Goal: Task Accomplishment & Management: Manage account settings

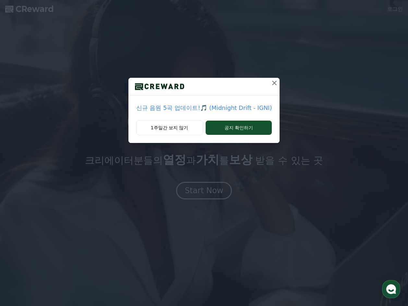
click at [274, 81] on icon at bounding box center [275, 83] width 8 height 8
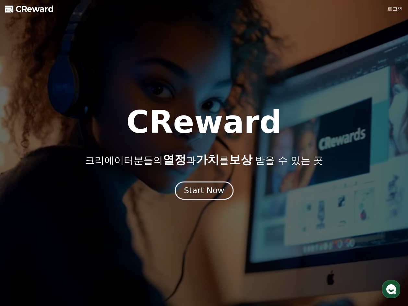
click at [206, 190] on div "Start Now" at bounding box center [204, 190] width 40 height 11
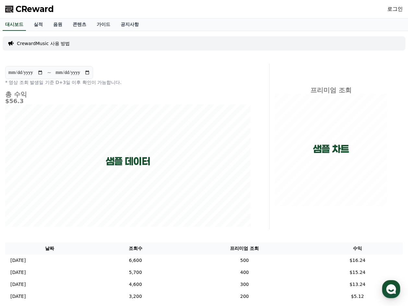
click at [394, 9] on link "로그인" at bounding box center [395, 9] width 16 height 8
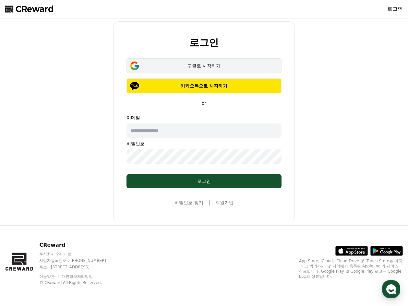
click at [200, 66] on div "구글로 시작하기" at bounding box center [204, 66] width 136 height 6
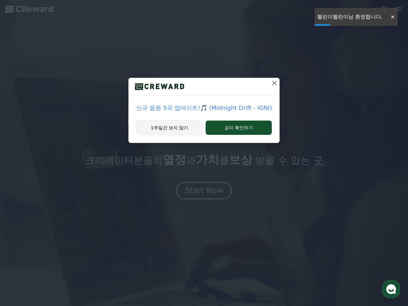
click at [174, 127] on button "1주일간 보지 않기" at bounding box center [169, 127] width 67 height 15
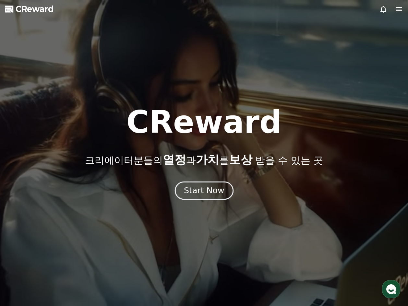
click at [211, 189] on div "Start Now" at bounding box center [204, 190] width 40 height 11
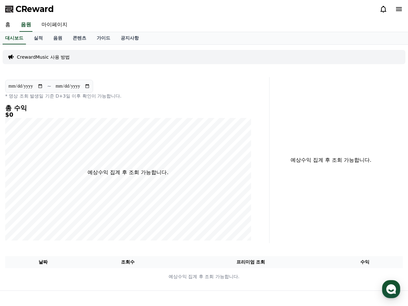
click at [407, 12] on div "CReward" at bounding box center [204, 9] width 408 height 18
click at [404, 12] on div "CReward" at bounding box center [204, 9] width 408 height 18
click at [402, 10] on icon at bounding box center [399, 9] width 8 height 8
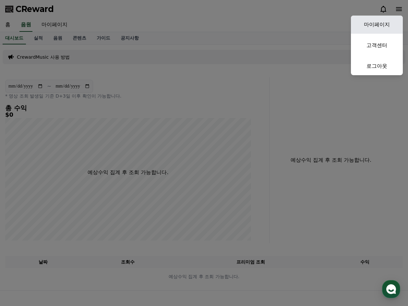
click at [373, 20] on link "마이페이지" at bounding box center [377, 25] width 52 height 18
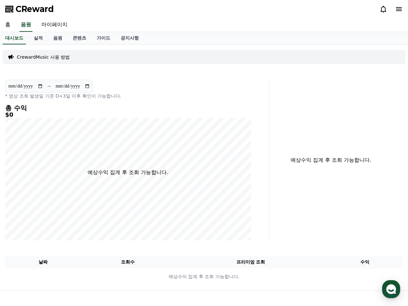
select select "**********"
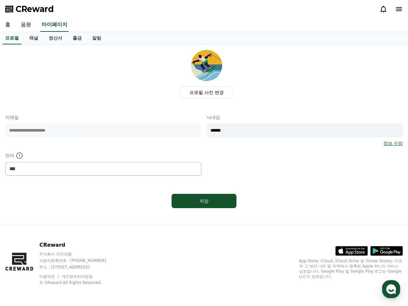
click at [138, 89] on div "프로필 사진 변경" at bounding box center [206, 74] width 393 height 49
click at [132, 204] on div "저장" at bounding box center [204, 200] width 398 height 19
click at [34, 39] on link "채널" at bounding box center [33, 38] width 19 height 12
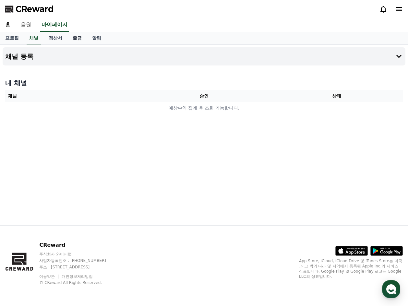
click at [84, 38] on link "출금" at bounding box center [76, 38] width 19 height 12
click at [95, 38] on link "알림" at bounding box center [96, 38] width 19 height 12
click at [58, 38] on link "정산서" at bounding box center [55, 38] width 24 height 12
click at [34, 38] on link "채널" at bounding box center [33, 38] width 19 height 12
click at [400, 54] on icon at bounding box center [399, 57] width 8 height 8
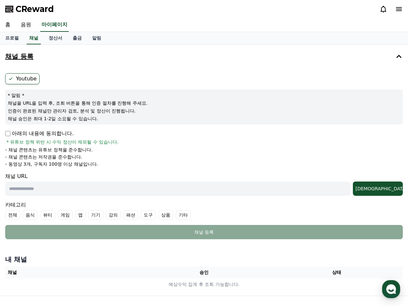
click at [274, 84] on ul "Youtube" at bounding box center [204, 78] width 398 height 11
drag, startPoint x: 109, startPoint y: 71, endPoint x: 63, endPoint y: 101, distance: 54.6
click at [110, 75] on div "Youtube * 알림 * 채널을 URL을 입력 후, 조회 버튼을 통해 인증 절차를 진행해 주세요. 인증이 완료된 채널만 관리자 검토, 분석 …" at bounding box center [204, 156] width 403 height 171
